Goal: Check status: Check status

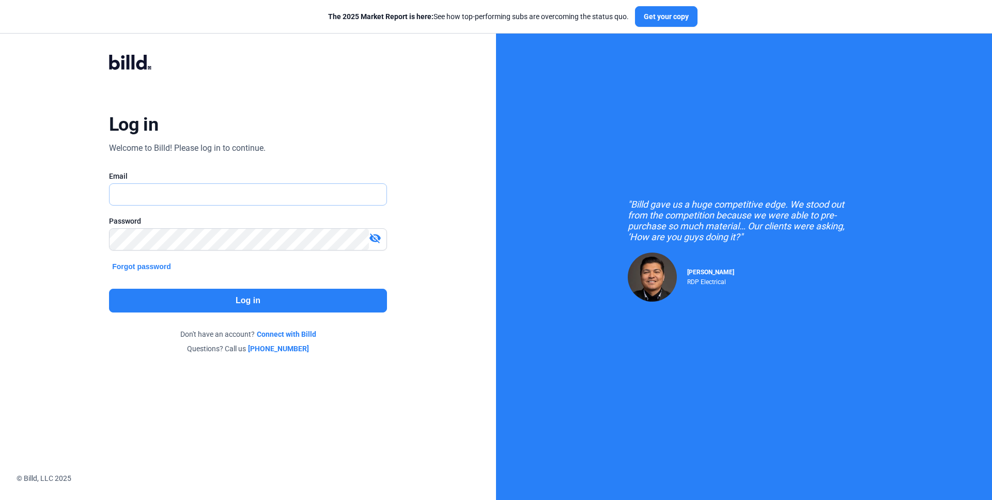
type input "[EMAIL_ADDRESS][DOMAIN_NAME]"
click at [294, 306] on button "Log in" at bounding box center [248, 301] width 278 height 24
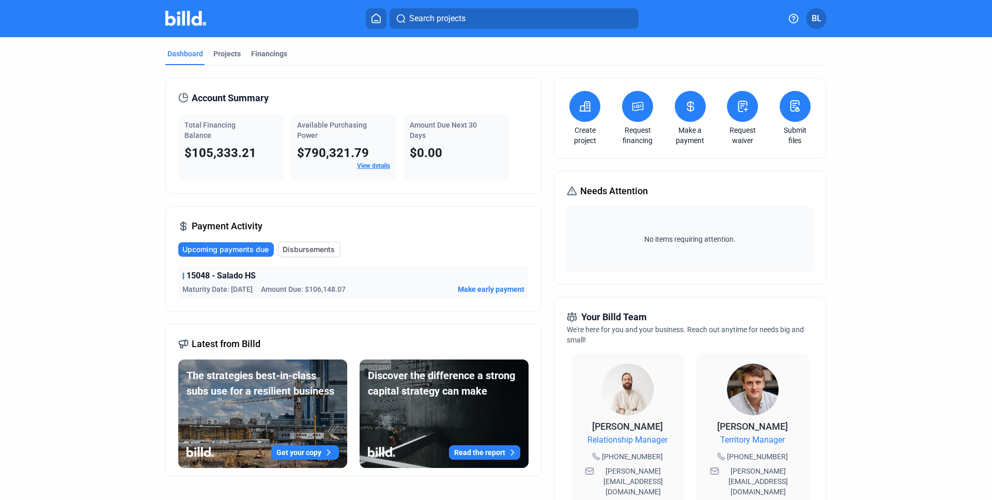
click at [214, 152] on span "$105,333.21" at bounding box center [220, 153] width 72 height 14
